Goal: Task Accomplishment & Management: Manage account settings

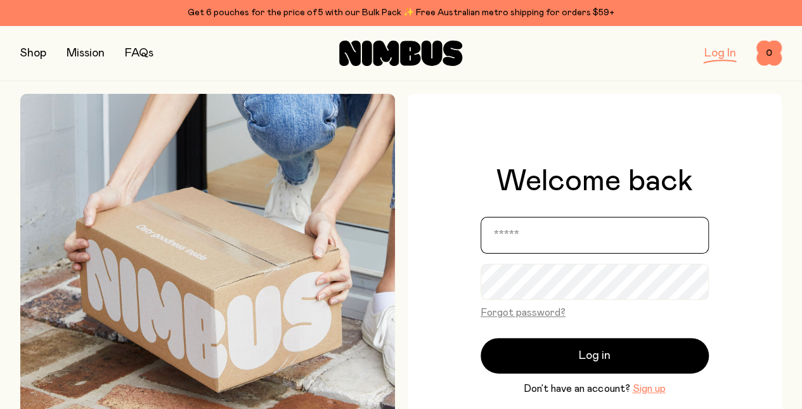
type input "**********"
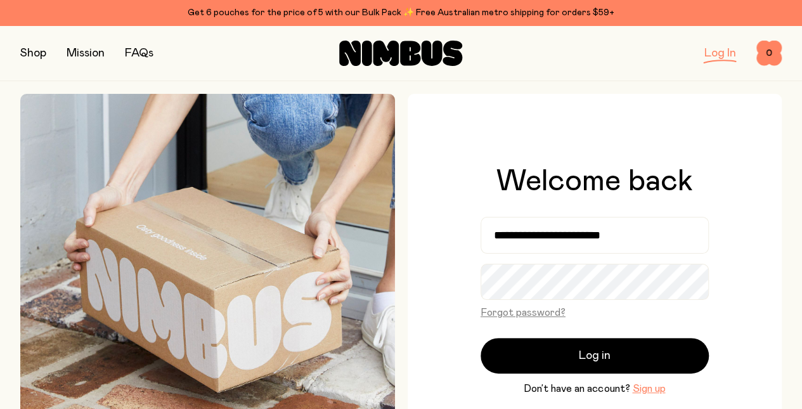
click at [569, 347] on button "Log in" at bounding box center [595, 356] width 228 height 36
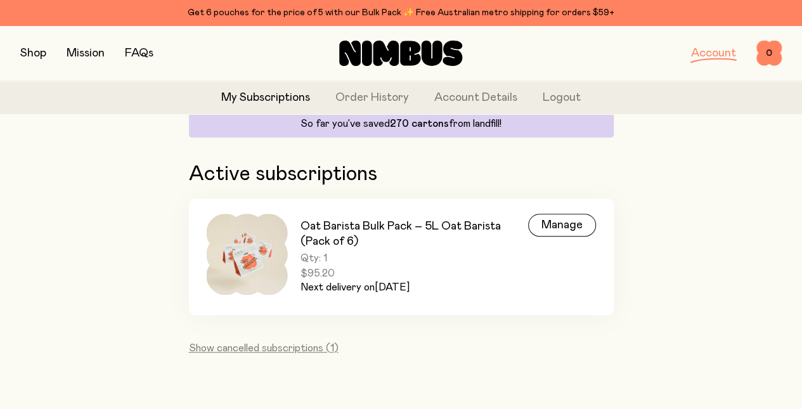
scroll to position [127, 0]
click at [564, 233] on div "Manage" at bounding box center [562, 225] width 68 height 23
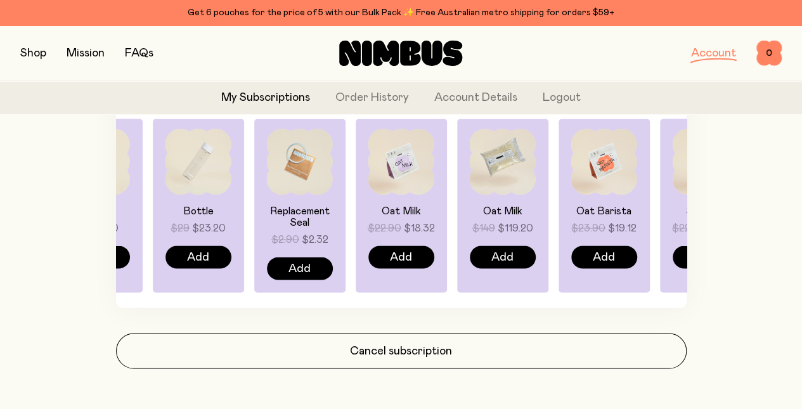
scroll to position [1079, 0]
click at [233, 97] on link "My Subscriptions" at bounding box center [265, 97] width 89 height 17
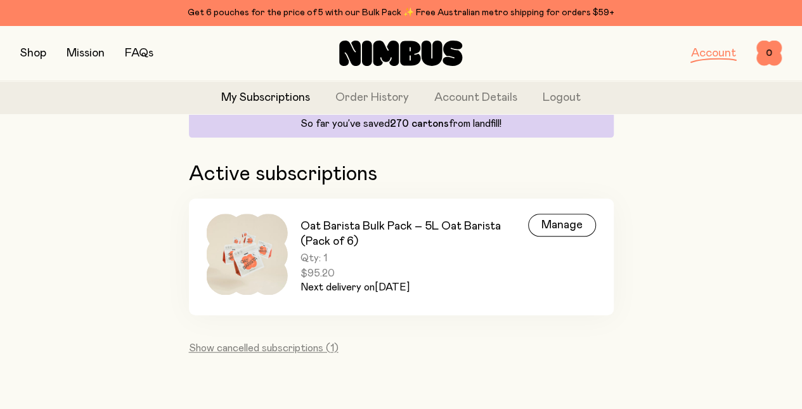
scroll to position [146, 0]
click at [363, 280] on p "Next delivery [DATE][DATE]" at bounding box center [415, 287] width 228 height 15
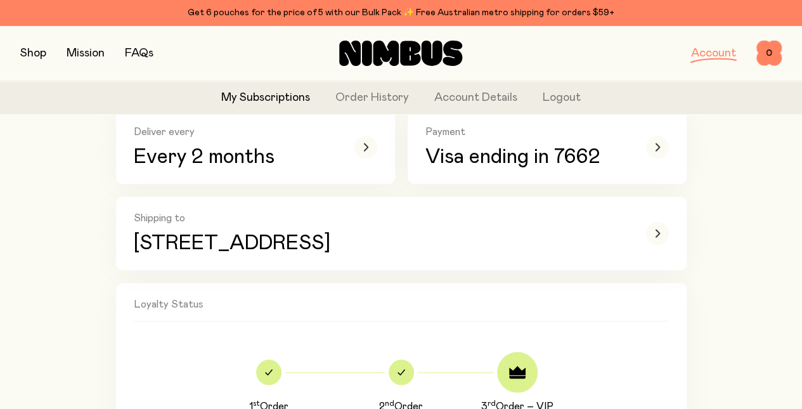
scroll to position [317, 0]
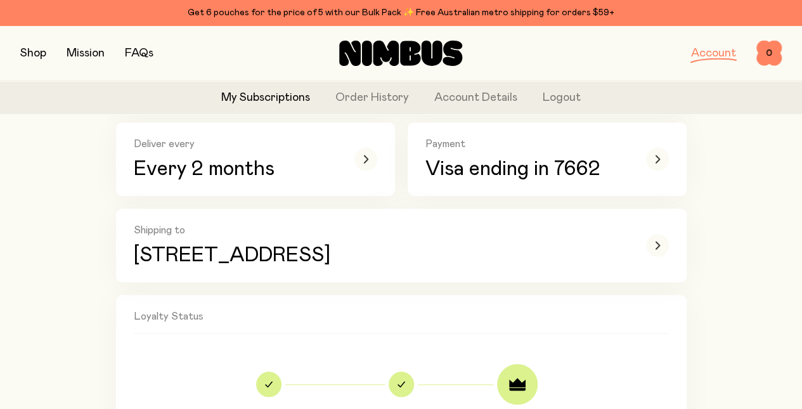
click at [343, 181] on div "Deliver every Every 2 months" at bounding box center [256, 159] width 244 height 43
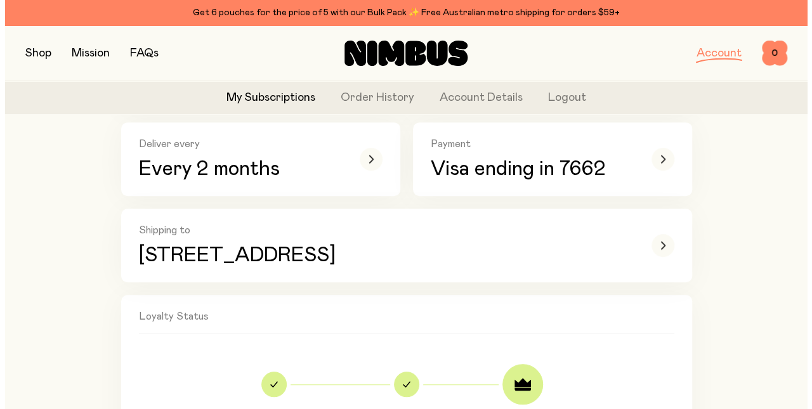
scroll to position [0, 0]
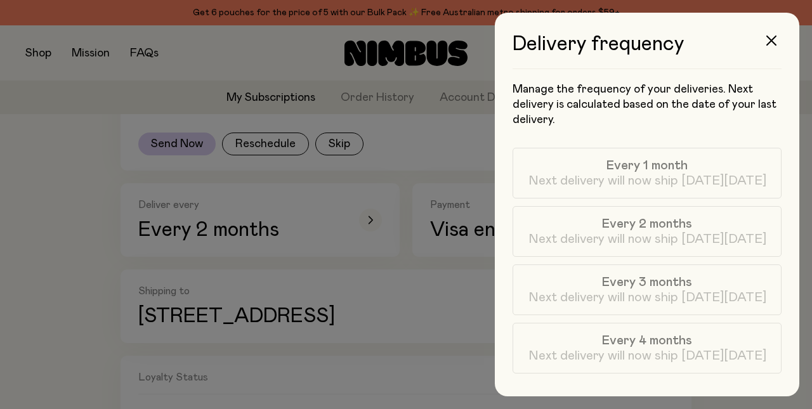
click at [396, 136] on div at bounding box center [406, 204] width 812 height 409
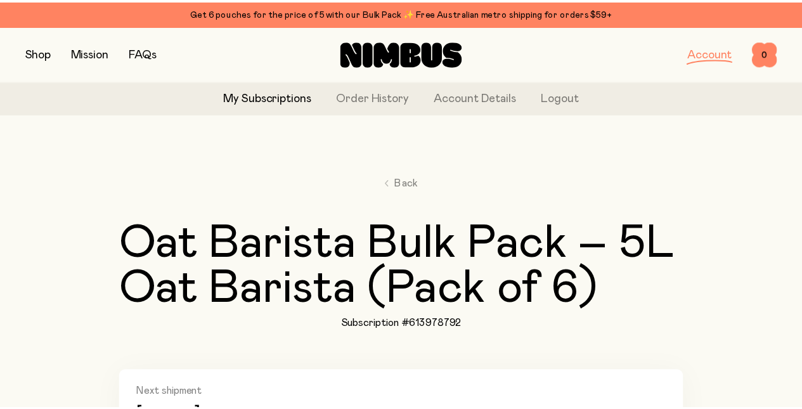
scroll to position [317, 0]
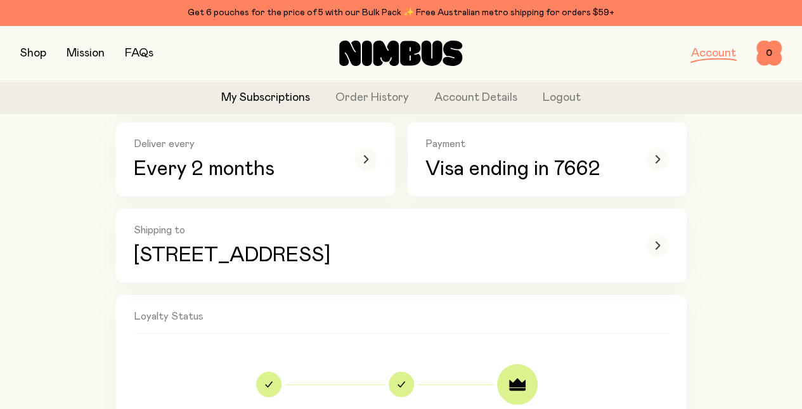
click at [236, 95] on button "Reschedule" at bounding box center [261, 83] width 87 height 23
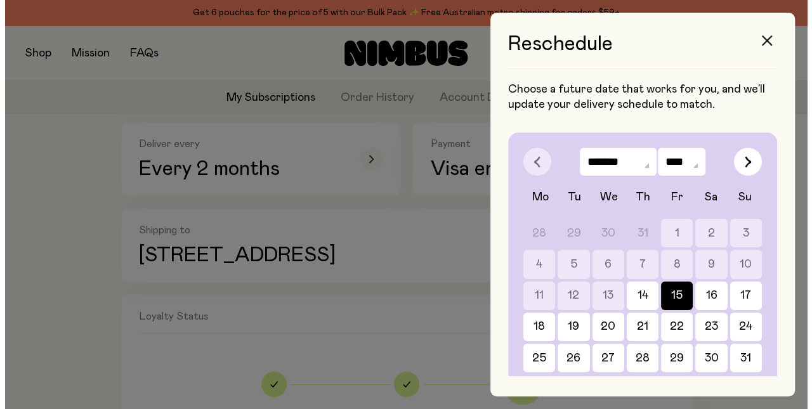
scroll to position [0, 0]
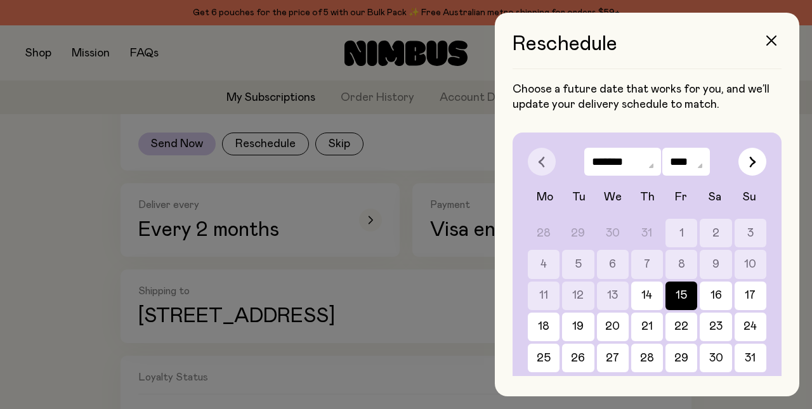
click at [669, 344] on button "29" at bounding box center [681, 358] width 32 height 29
click at [749, 157] on icon "button" at bounding box center [752, 161] width 7 height 11
select select "*"
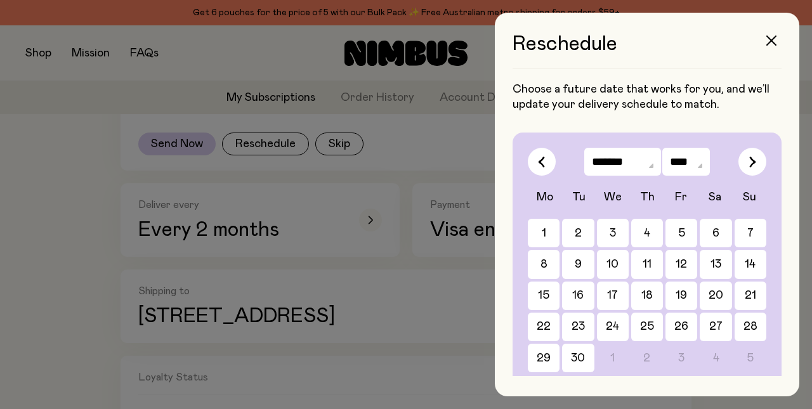
click at [559, 250] on button "5" at bounding box center [544, 264] width 32 height 29
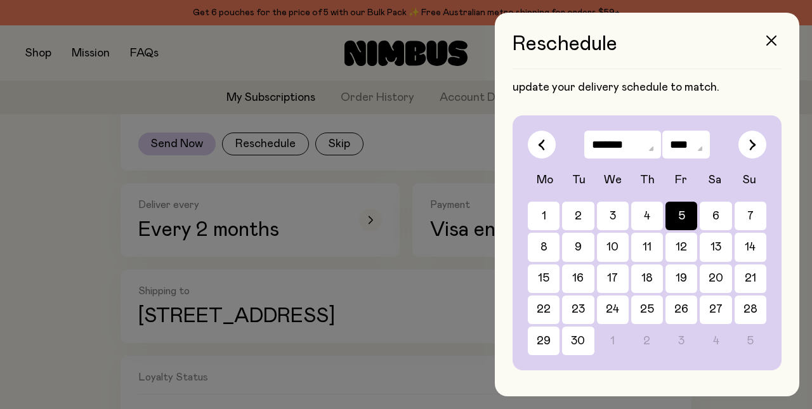
scroll to position [63, 0]
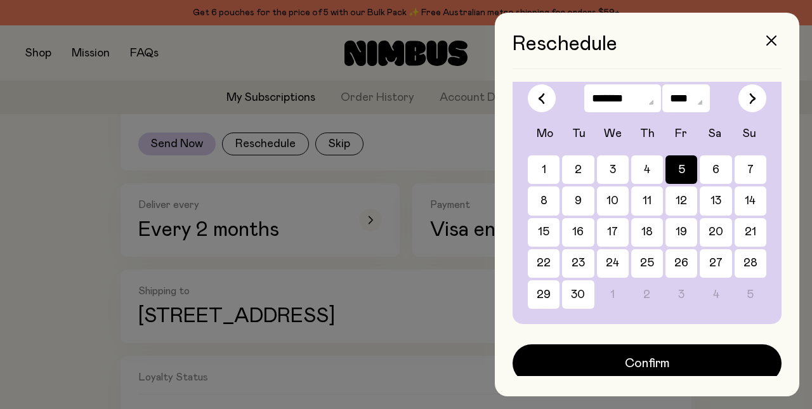
click at [635, 357] on span "Confirm" at bounding box center [647, 364] width 45 height 18
